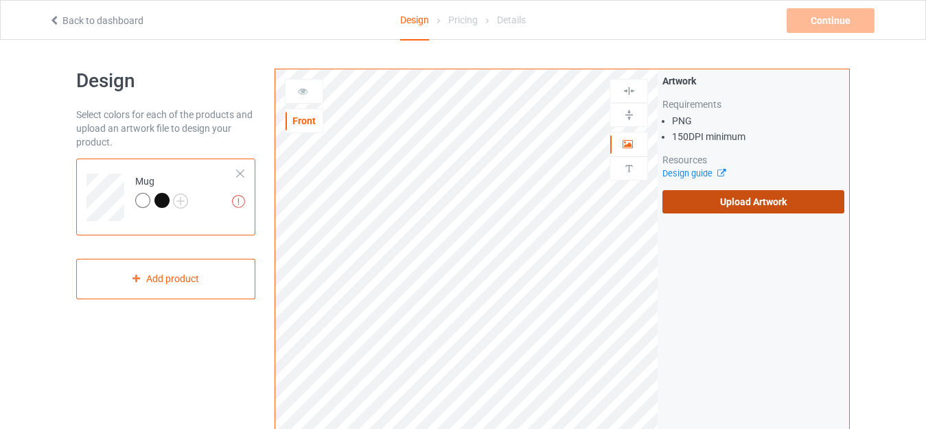
click at [694, 203] on label "Upload Artwork" at bounding box center [753, 201] width 182 height 23
click at [0, 0] on input "Upload Artwork" at bounding box center [0, 0] width 0 height 0
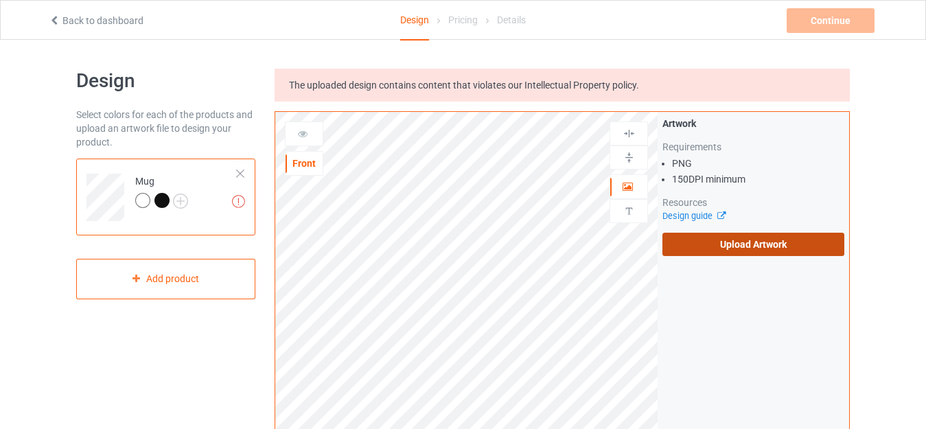
click at [722, 244] on label "Upload Artwork" at bounding box center [753, 244] width 182 height 23
click at [0, 0] on input "Upload Artwork" at bounding box center [0, 0] width 0 height 0
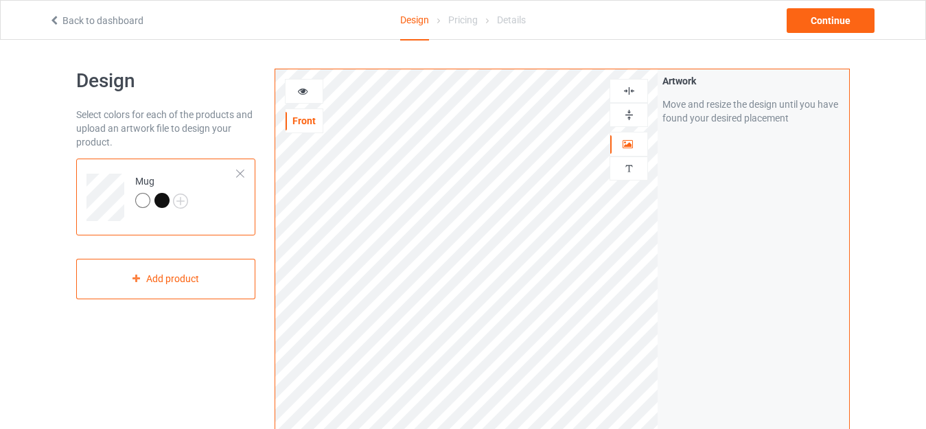
click at [625, 113] on img at bounding box center [629, 114] width 13 height 13
click at [625, 117] on img at bounding box center [629, 114] width 13 height 13
click at [821, 25] on div "Continue" at bounding box center [831, 20] width 88 height 25
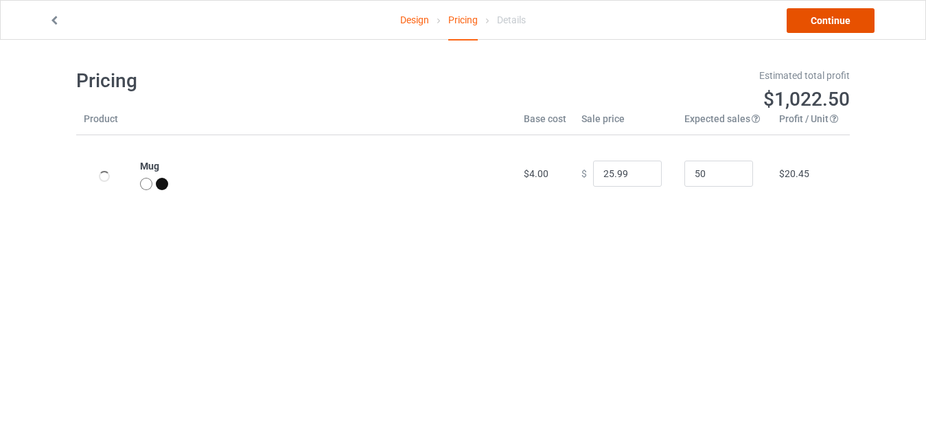
click at [814, 21] on link "Continue" at bounding box center [831, 20] width 88 height 25
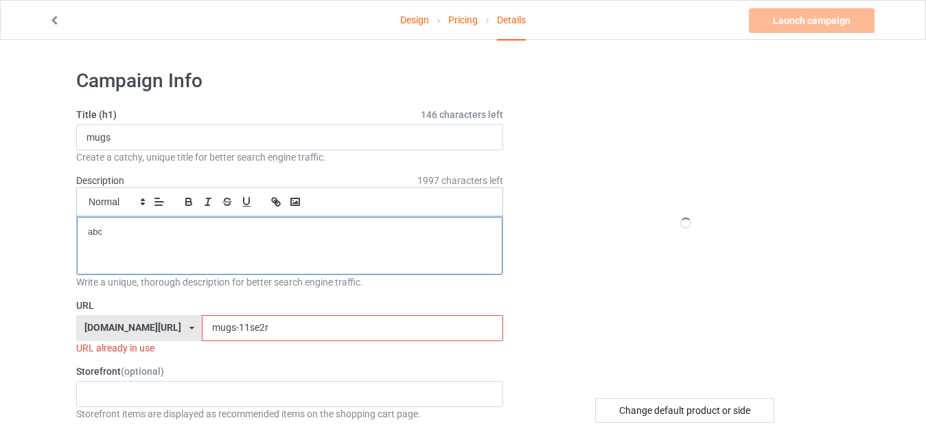
click at [218, 262] on div "abc" at bounding box center [290, 246] width 426 height 58
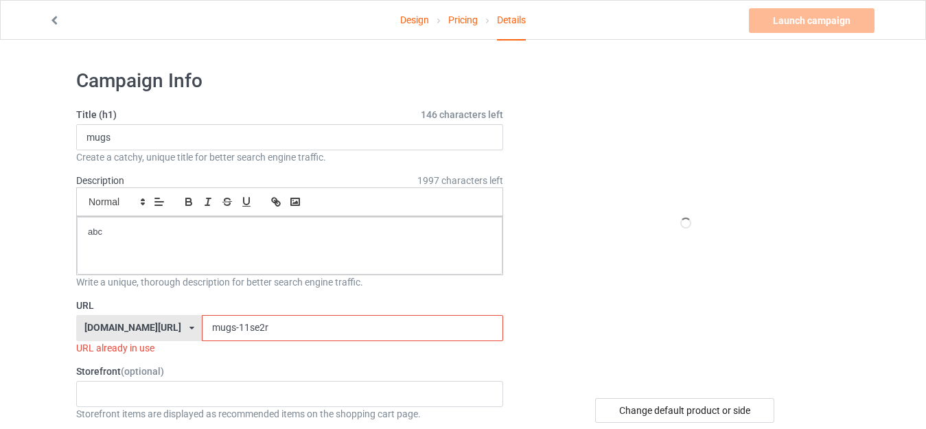
click at [233, 315] on input "mugs-11se2r" at bounding box center [352, 328] width 301 height 26
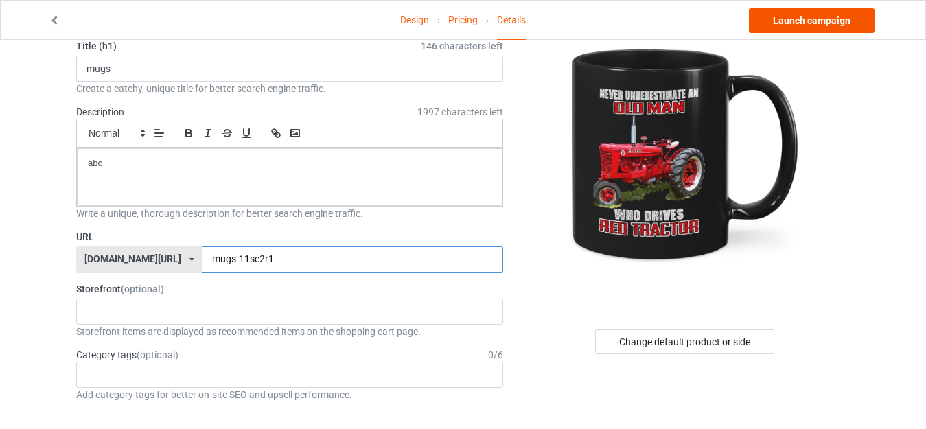
type input "mugs-11se2r1"
click at [824, 22] on link "Launch campaign" at bounding box center [812, 20] width 126 height 25
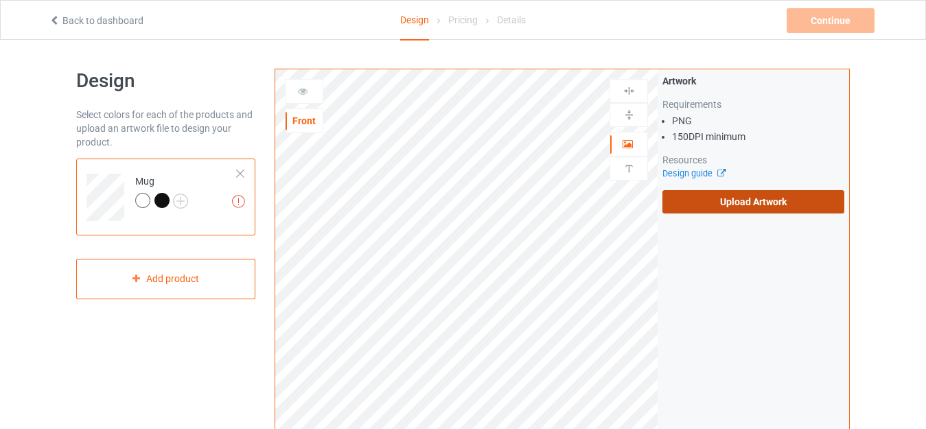
click at [713, 200] on label "Upload Artwork" at bounding box center [753, 201] width 182 height 23
click at [0, 0] on input "Upload Artwork" at bounding box center [0, 0] width 0 height 0
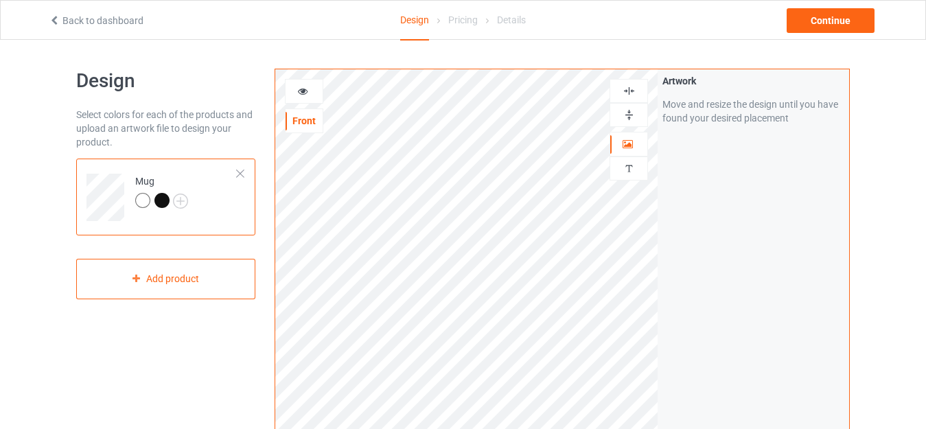
click at [629, 112] on img at bounding box center [629, 114] width 13 height 13
click at [628, 111] on img at bounding box center [629, 114] width 13 height 13
click at [625, 117] on img at bounding box center [629, 114] width 13 height 13
click at [809, 21] on div "Continue" at bounding box center [831, 20] width 88 height 25
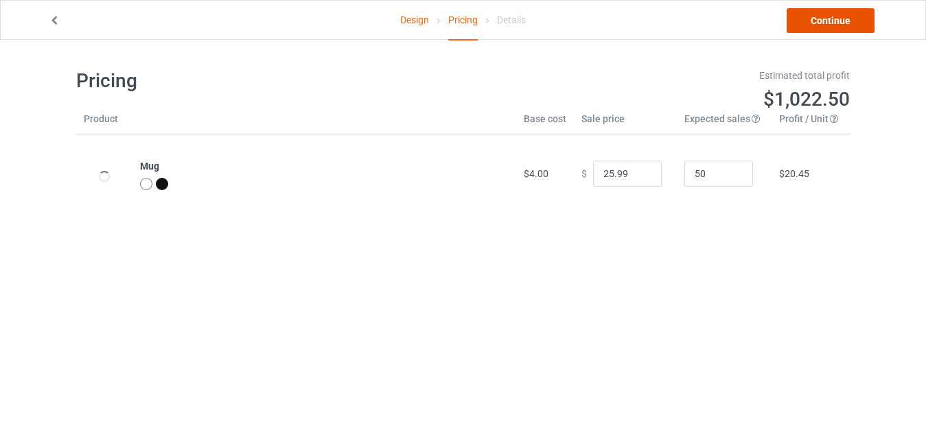
click at [809, 21] on link "Continue" at bounding box center [831, 20] width 88 height 25
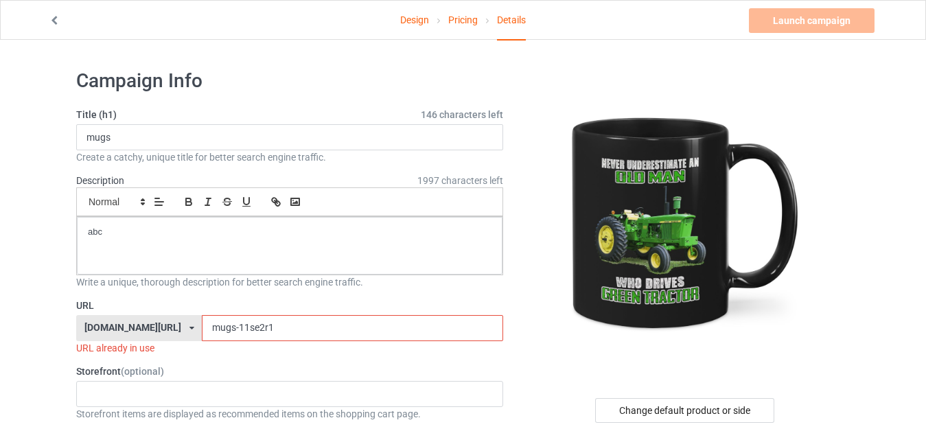
click at [249, 329] on input "mugs-11se2r1" at bounding box center [352, 328] width 301 height 26
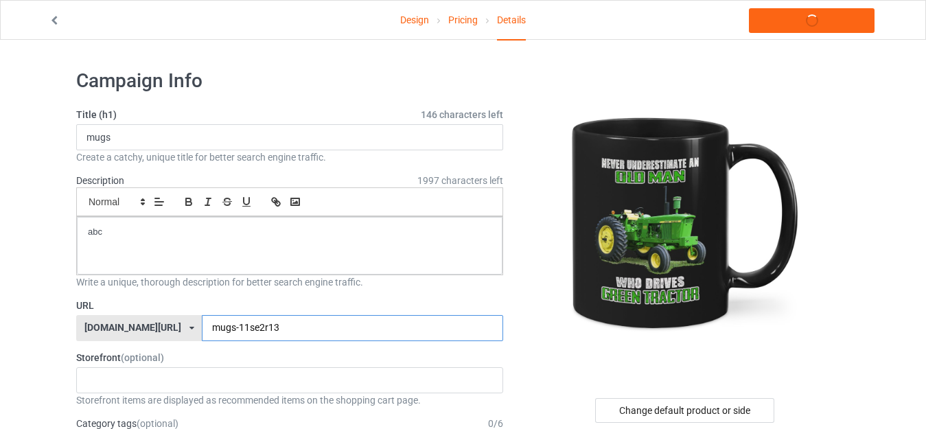
type input "mugs-11se2r13"
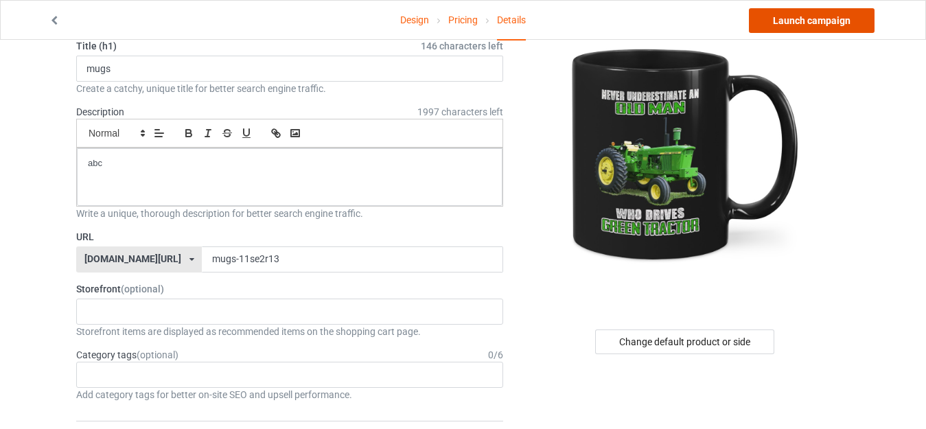
click at [813, 21] on link "Launch campaign" at bounding box center [812, 20] width 126 height 25
